Goal: Task Accomplishment & Management: Use online tool/utility

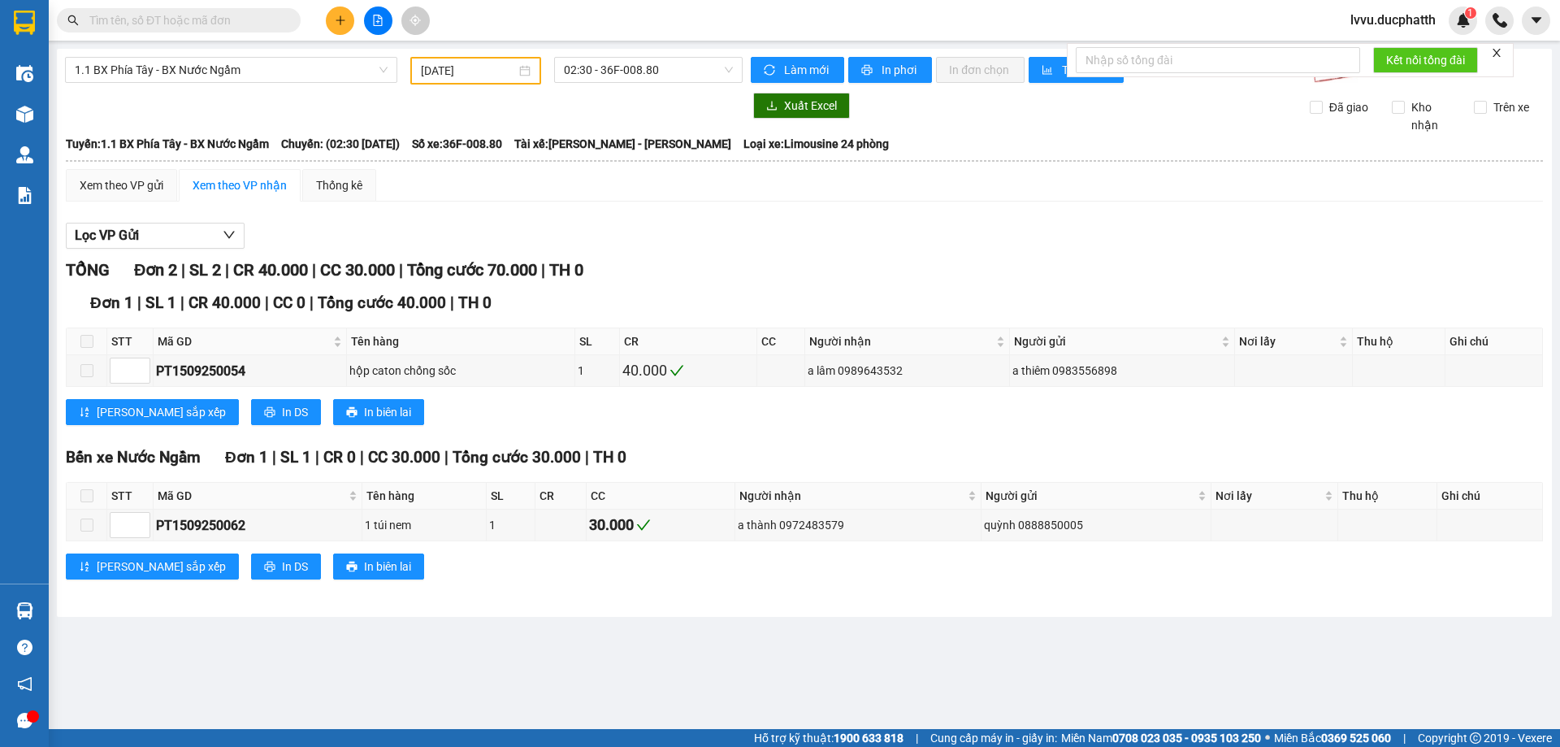
click at [486, 73] on input "[DATE]" at bounding box center [468, 71] width 95 height 18
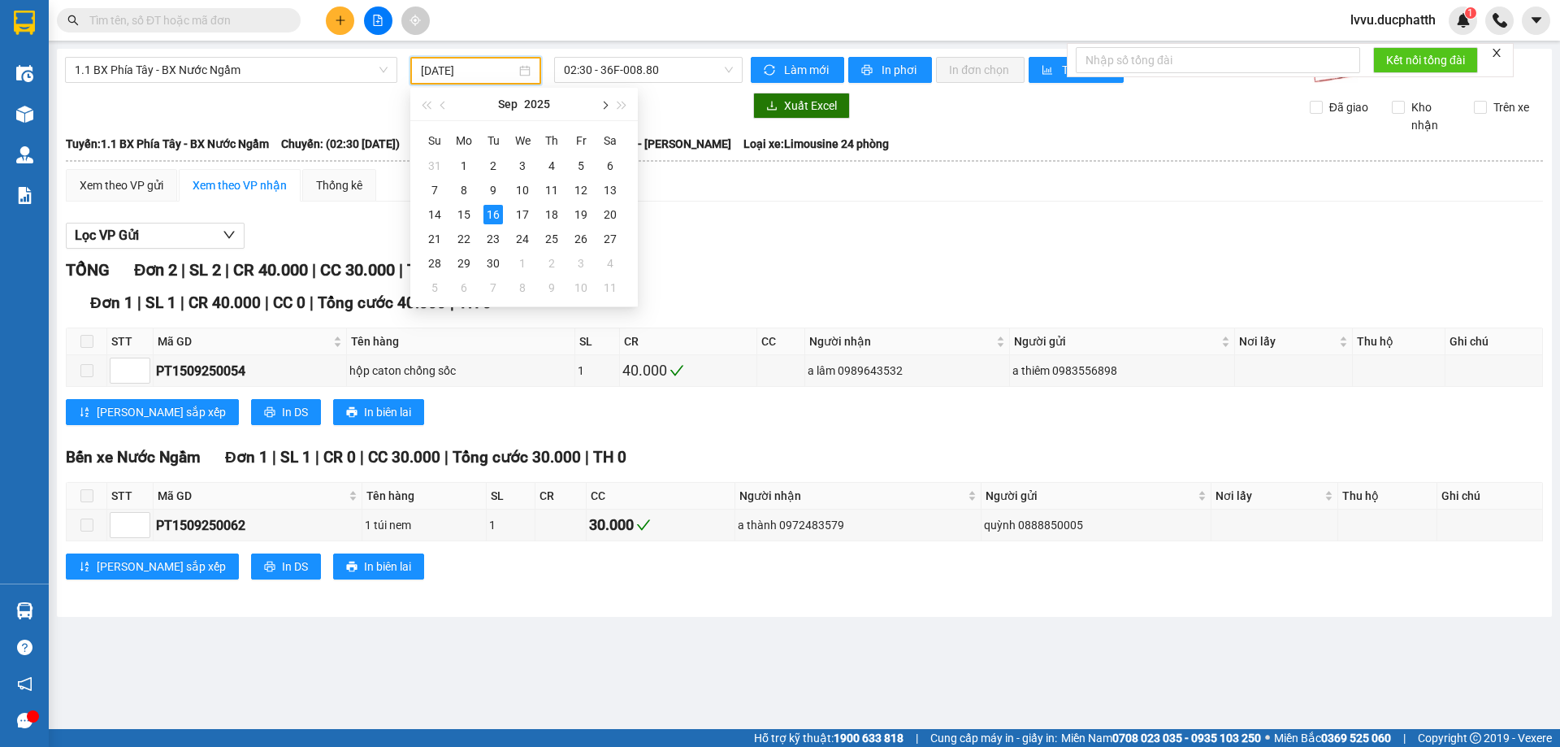
click at [599, 105] on button "button" at bounding box center [604, 104] width 18 height 33
click at [531, 212] on div "15" at bounding box center [523, 215] width 20 height 20
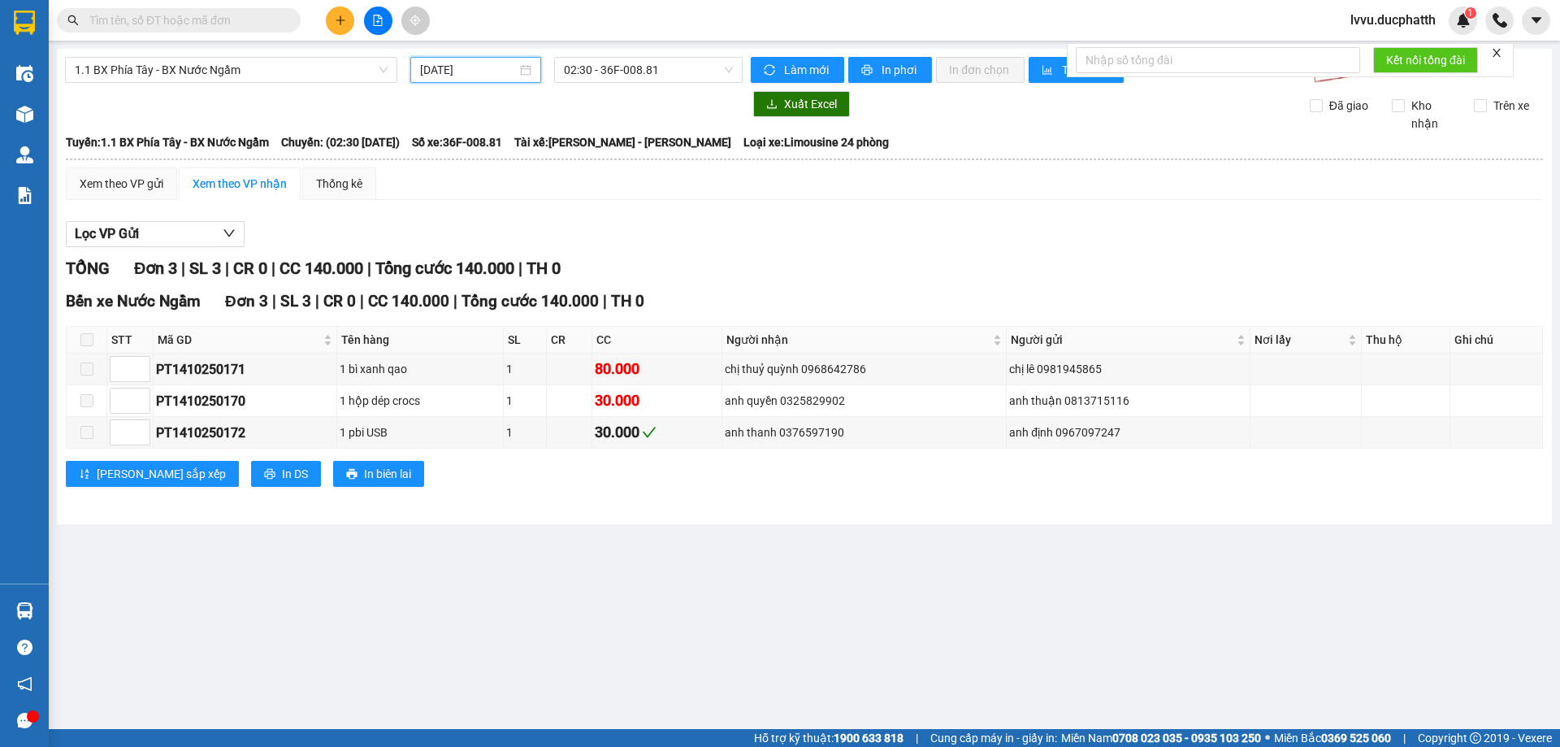
click at [485, 64] on input "[DATE]" at bounding box center [468, 70] width 97 height 18
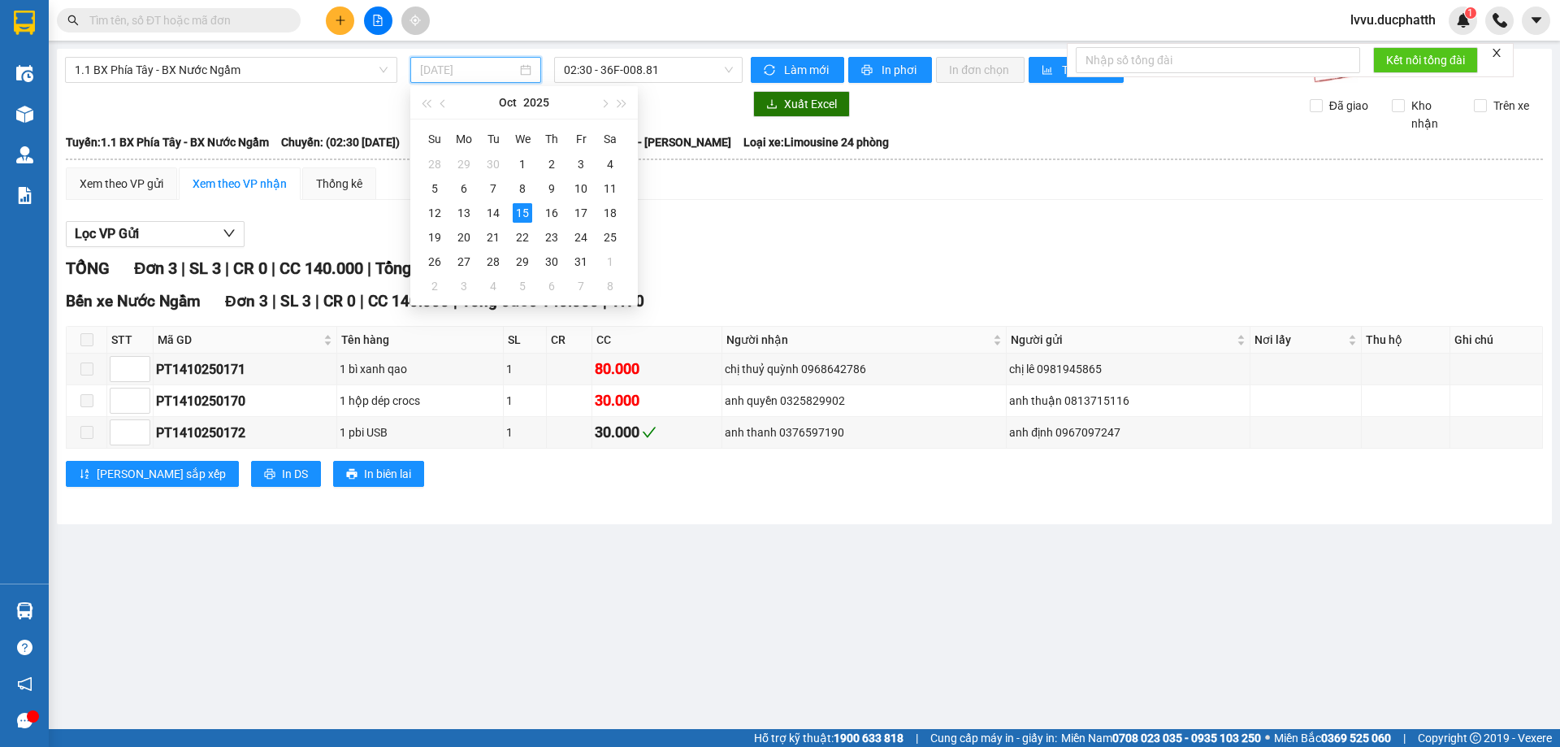
type input "[DATE]"
click at [519, 211] on div "15" at bounding box center [523, 213] width 20 height 20
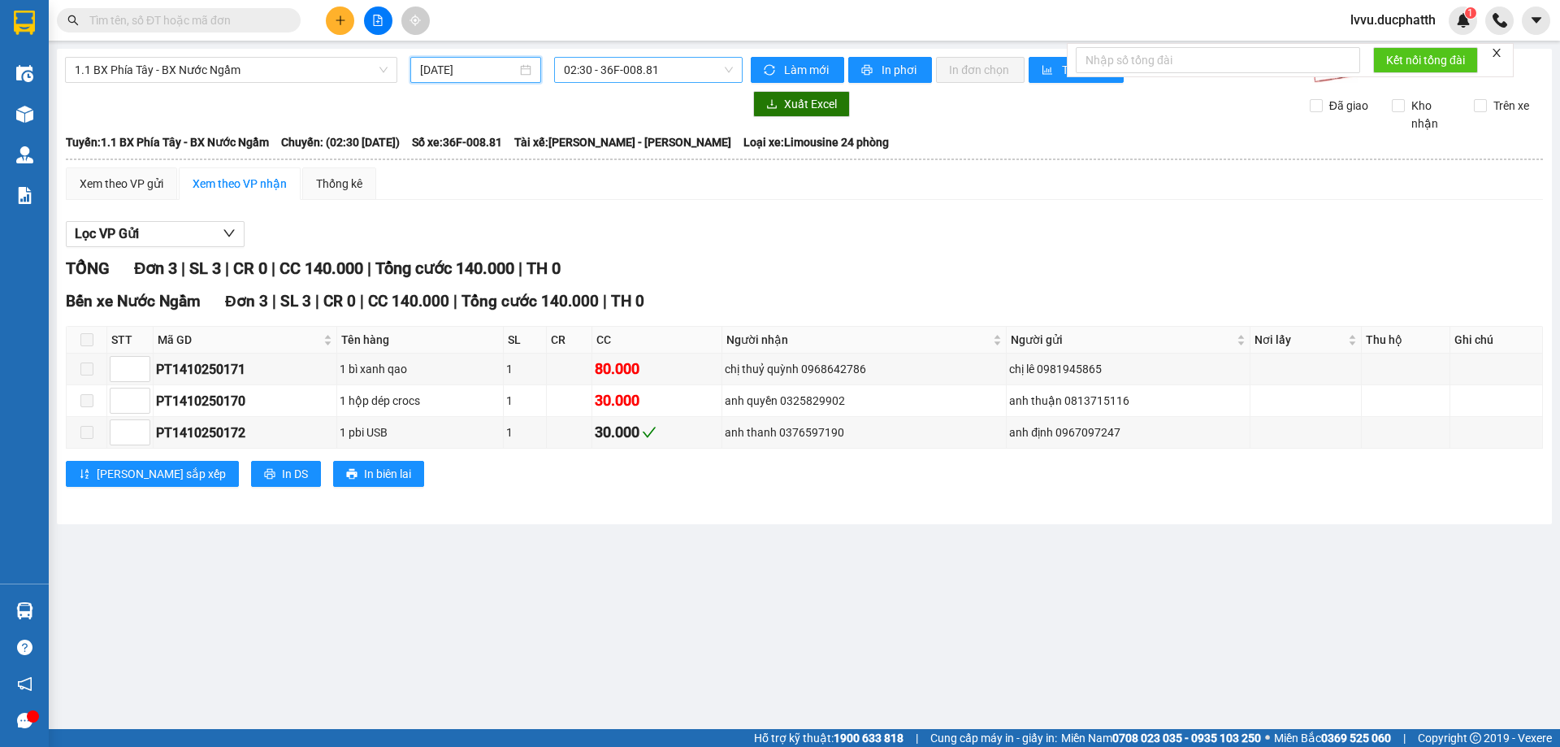
click at [692, 63] on span "02:30 - 36F-008.81" at bounding box center [648, 70] width 169 height 24
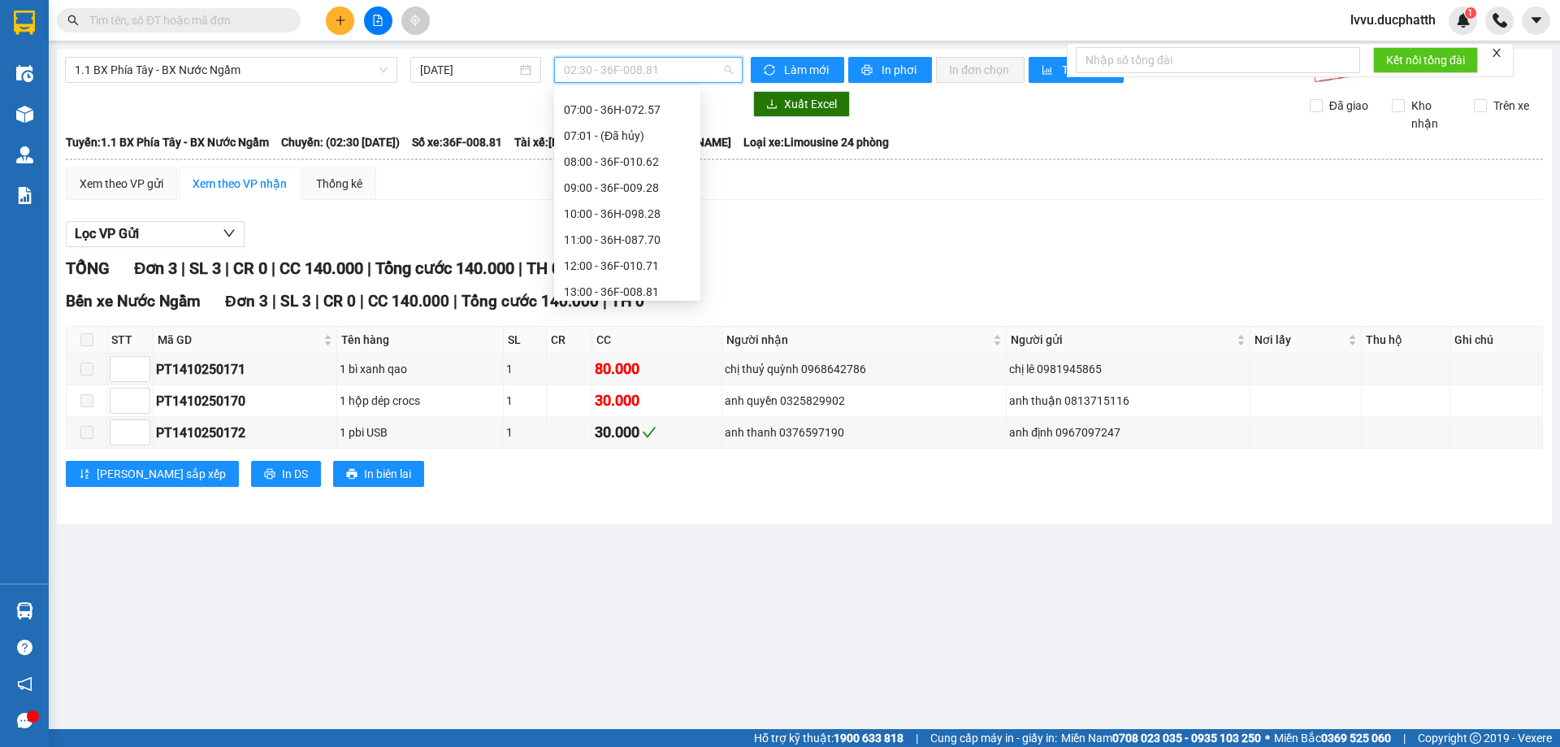
scroll to position [81, 0]
click at [626, 209] on div "07:00 - 36H-072.57" at bounding box center [627, 203] width 127 height 18
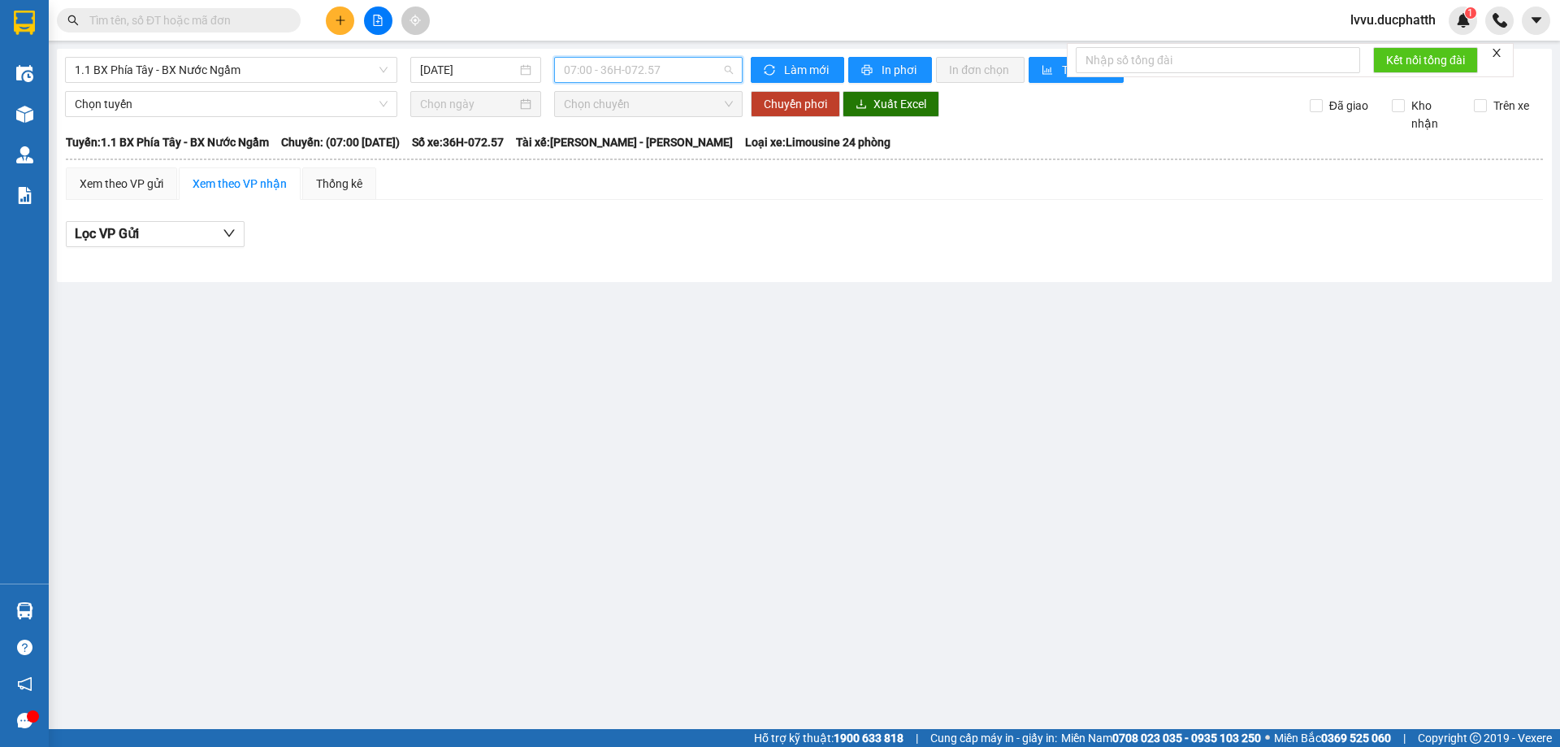
click at [722, 68] on span "07:00 - 36H-072.57" at bounding box center [648, 70] width 169 height 24
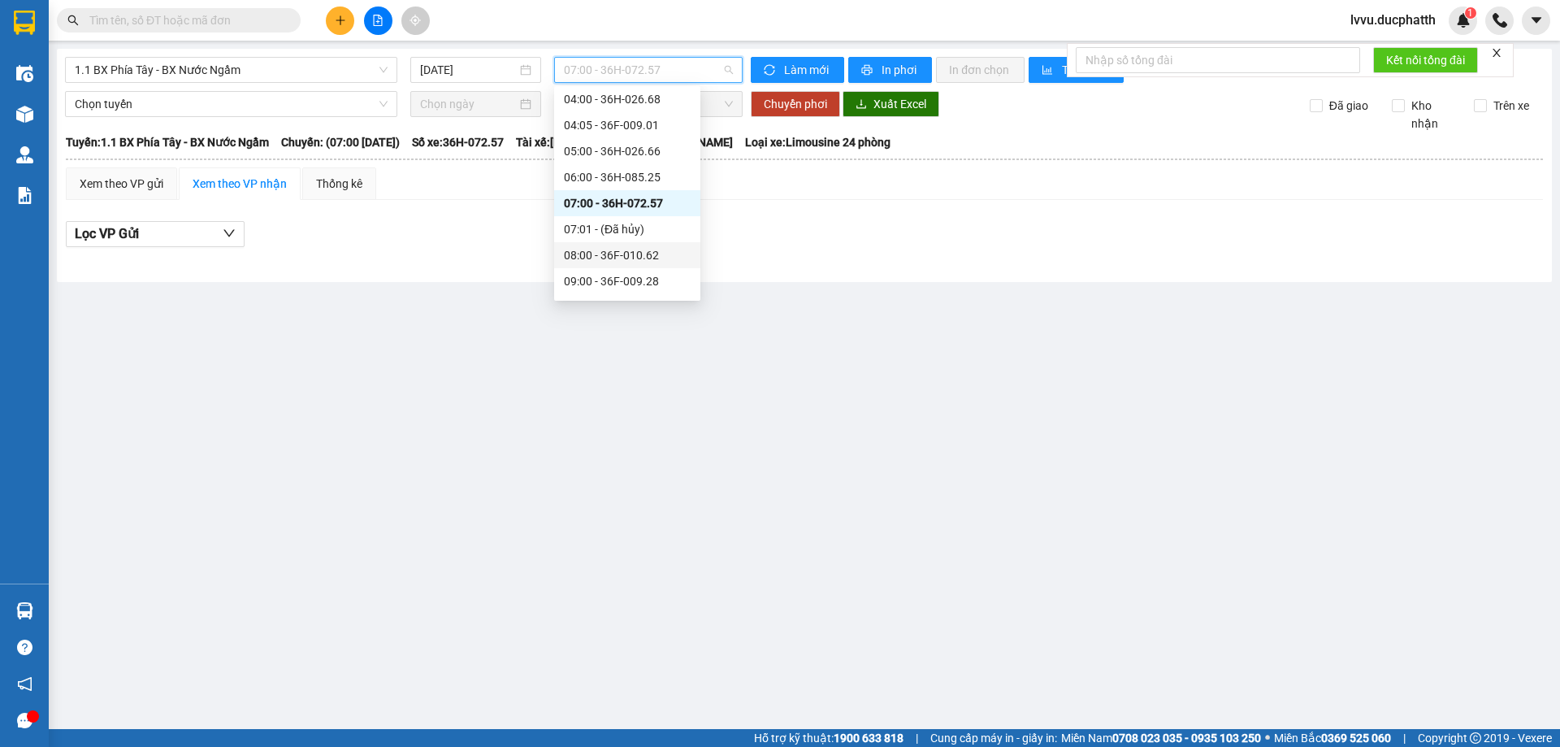
click at [636, 248] on div "08:00 - 36F-010.62" at bounding box center [627, 255] width 127 height 18
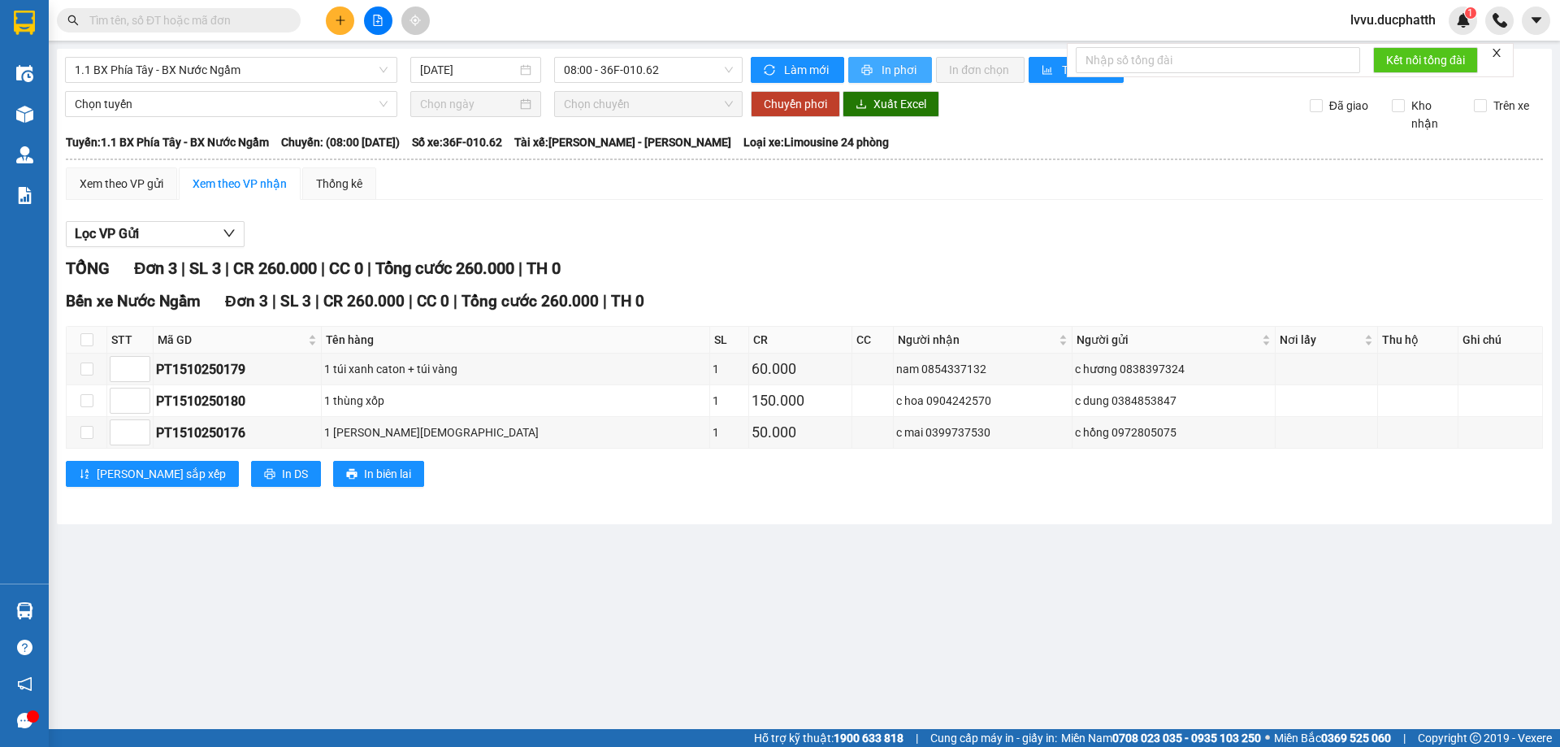
click at [894, 76] on span "In phơi" at bounding box center [900, 70] width 37 height 18
